Goal: Register for event/course

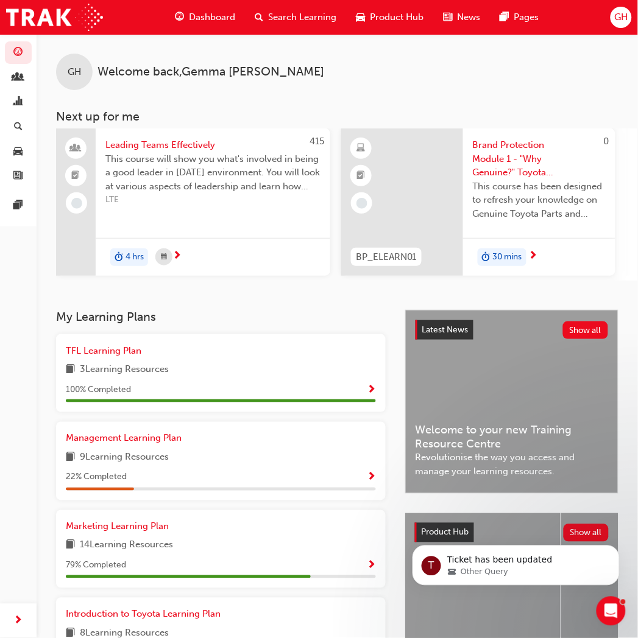
click at [297, 13] on span "Search Learning" at bounding box center [302, 17] width 68 height 14
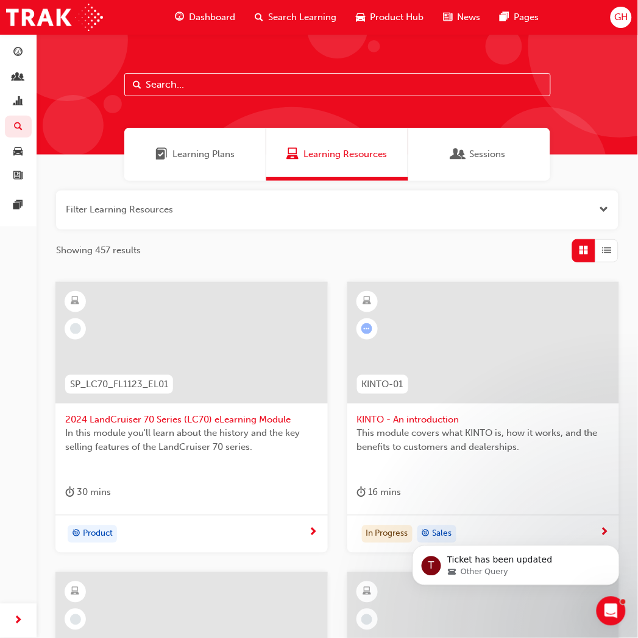
click at [214, 83] on input "text" at bounding box center [337, 84] width 426 height 23
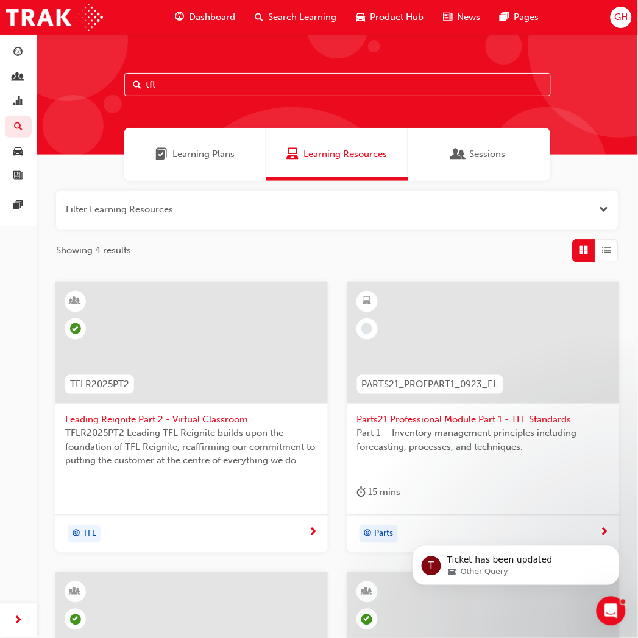
click at [168, 85] on input "tfl" at bounding box center [337, 84] width 426 height 23
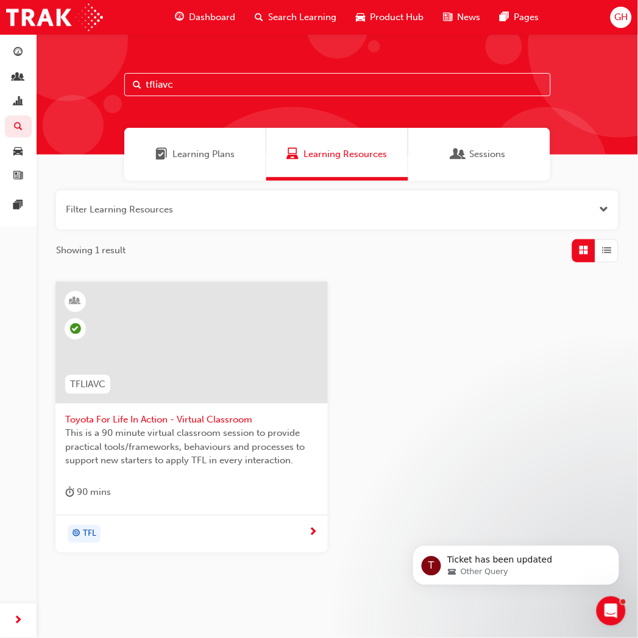
type input "tfliavc"
click at [188, 417] on span "Toyota For Life In Action - Virtual Classroom" at bounding box center [191, 421] width 253 height 14
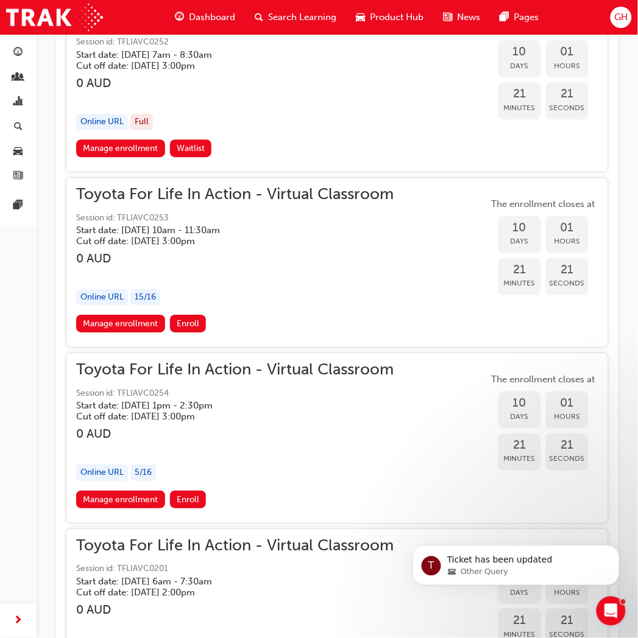
scroll to position [4679, 0]
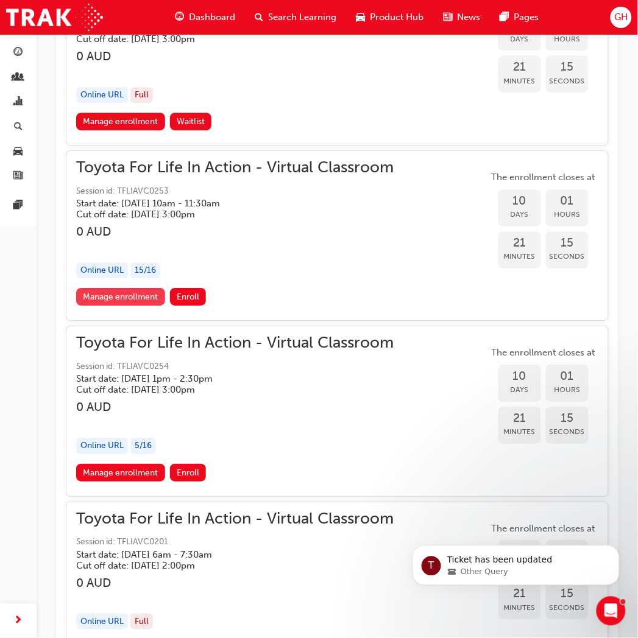
click at [129, 288] on link "Manage enrollment" at bounding box center [120, 297] width 89 height 18
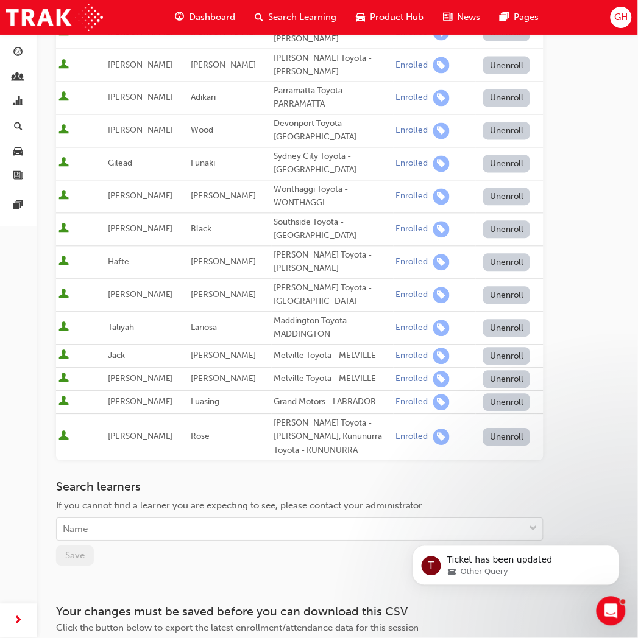
scroll to position [338, 0]
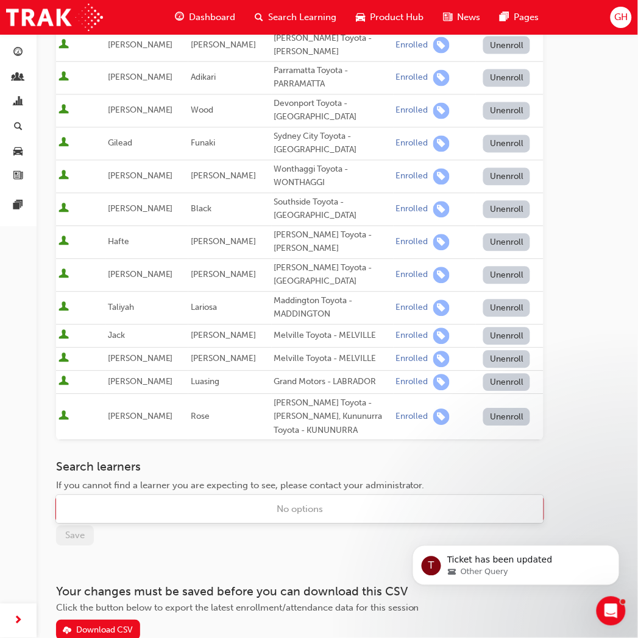
click at [125, 499] on div "Name" at bounding box center [291, 509] width 468 height 21
type input "[PERSON_NAME]"
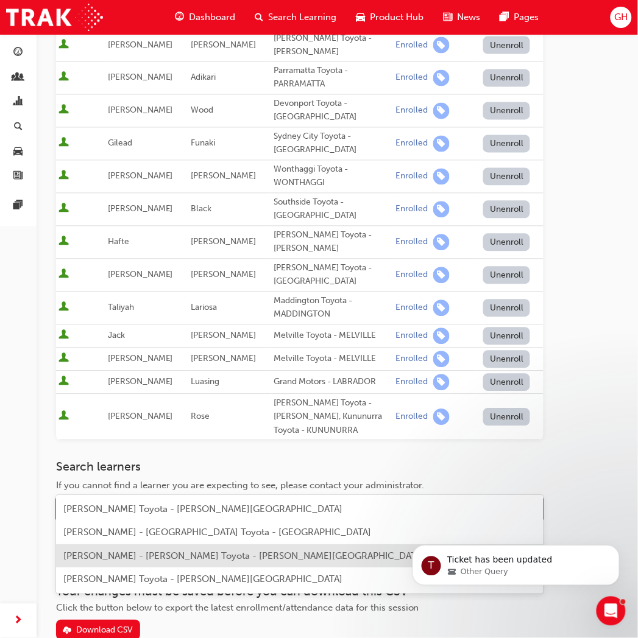
click at [97, 551] on span "[PERSON_NAME] - [PERSON_NAME] Toyota - [PERSON_NAME][GEOGRAPHIC_DATA]" at bounding box center [243, 556] width 361 height 11
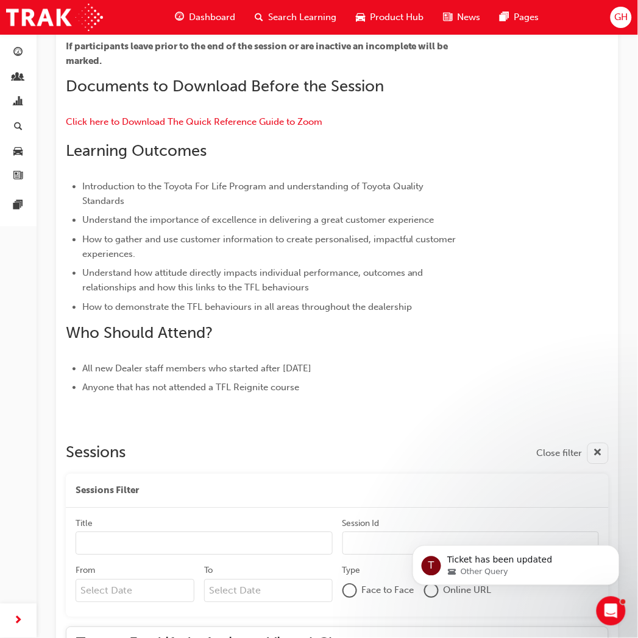
scroll to position [4679, 0]
